Goal: Information Seeking & Learning: Learn about a topic

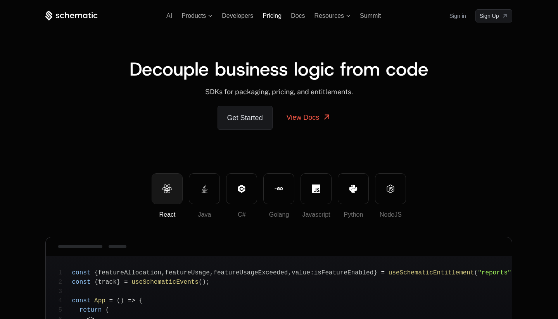
click at [268, 17] on span "Pricing" at bounding box center [272, 15] width 19 height 7
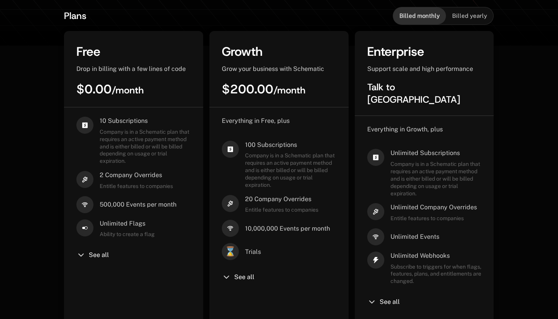
scroll to position [190, 0]
click at [99, 247] on div "10 Subscriptions Company is in a Schematic plan that requires an active payment…" at bounding box center [133, 211] width 114 height 190
click at [99, 259] on div "See all" at bounding box center [133, 254] width 114 height 9
click at [99, 258] on span "See all" at bounding box center [99, 255] width 20 height 6
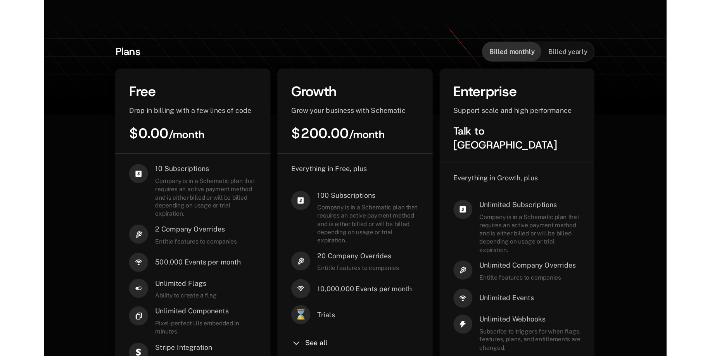
scroll to position [154, 0]
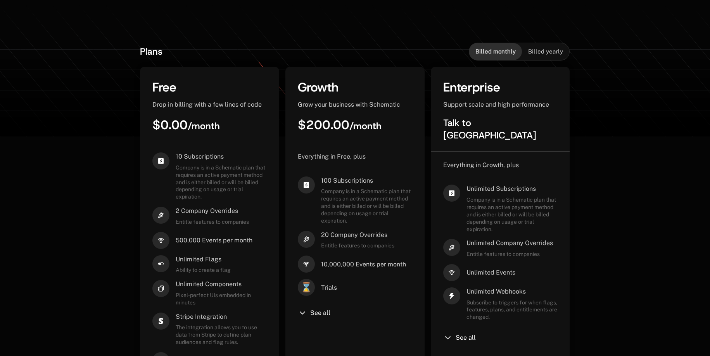
click at [538, 49] on span "Billed yearly" at bounding box center [545, 52] width 35 height 8
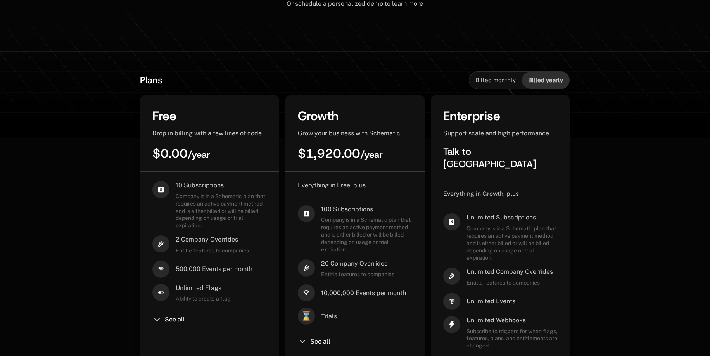
click at [503, 80] on span "Billed monthly" at bounding box center [496, 80] width 40 height 8
